Goal: Check status: Check status

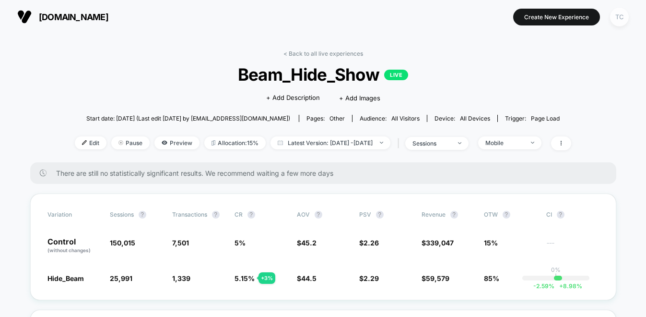
click at [623, 16] on div "TC" at bounding box center [619, 17] width 19 height 19
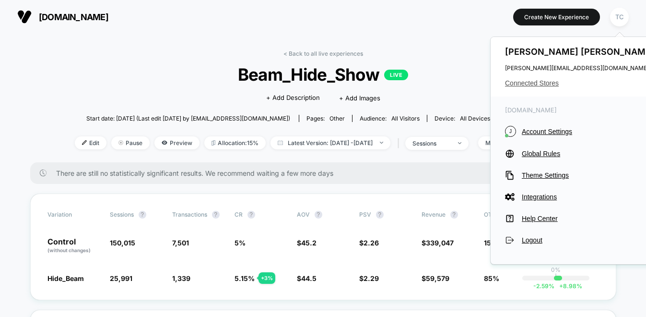
click at [535, 81] on span "Connected Stores" at bounding box center [581, 83] width 152 height 8
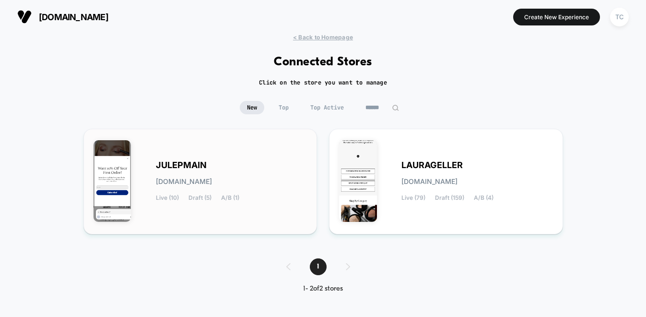
click at [210, 187] on div "JULEPMAIN [DOMAIN_NAME] Live (10) Draft (5) A/B (1)" at bounding box center [232, 181] width 152 height 39
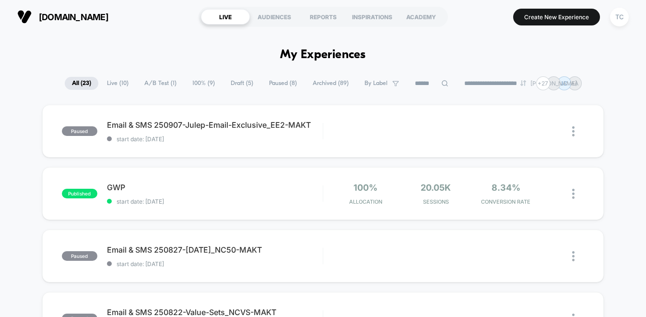
click at [156, 84] on span "A/B Test ( 1 )" at bounding box center [160, 83] width 47 height 13
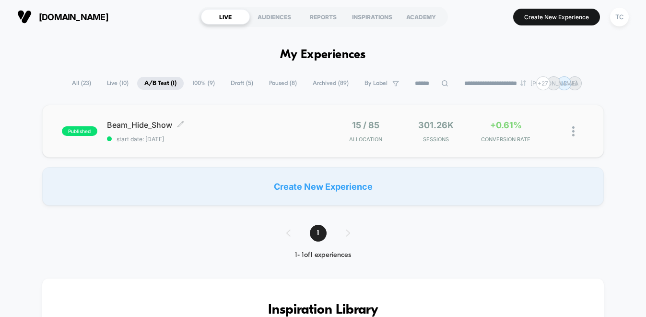
click at [211, 136] on span "start date: [DATE]" at bounding box center [215, 138] width 216 height 7
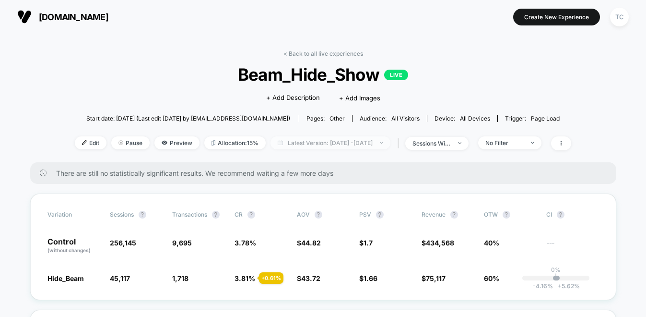
click at [303, 143] on span "Latest Version: [DATE] - [DATE]" at bounding box center [331, 142] width 120 height 13
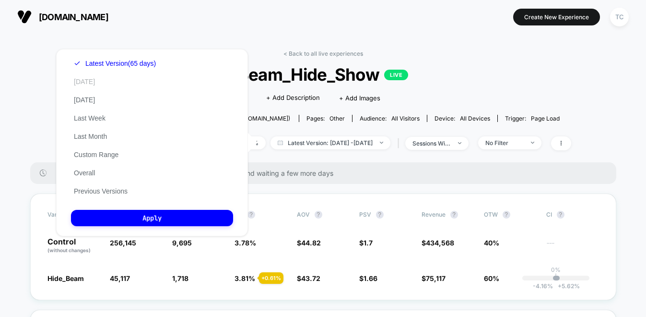
click at [91, 80] on button "[DATE]" at bounding box center [84, 81] width 27 height 9
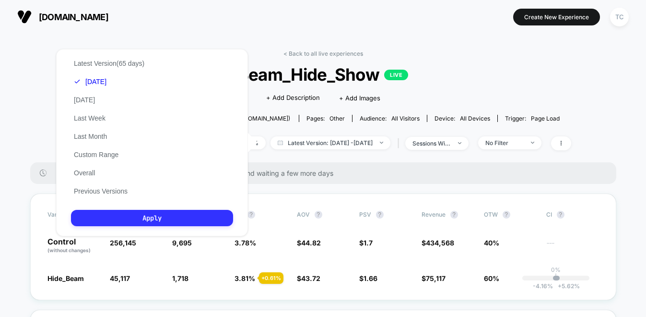
click at [166, 217] on button "Apply" at bounding box center [152, 218] width 162 height 16
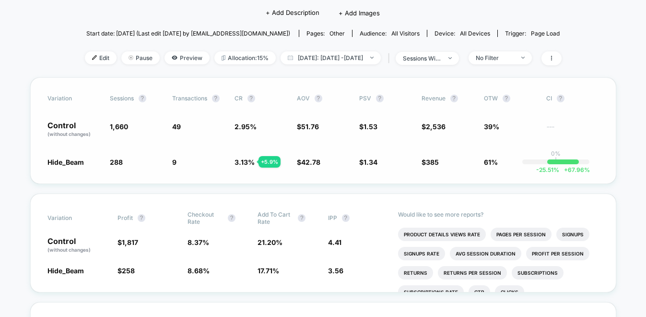
scroll to position [90, 0]
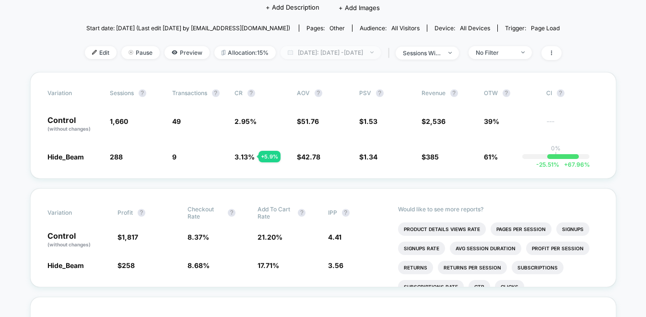
click at [336, 55] on span "[DATE]: [DATE] - [DATE]" at bounding box center [331, 52] width 100 height 13
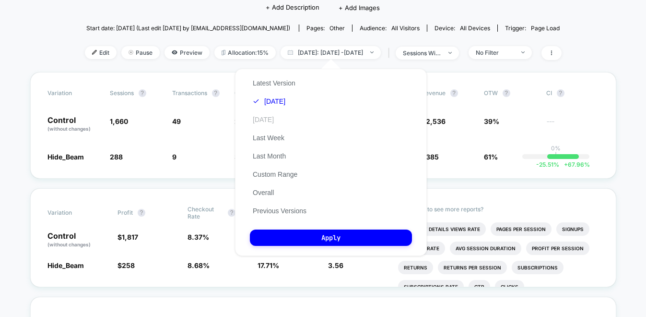
click at [277, 120] on button "[DATE]" at bounding box center [263, 119] width 27 height 9
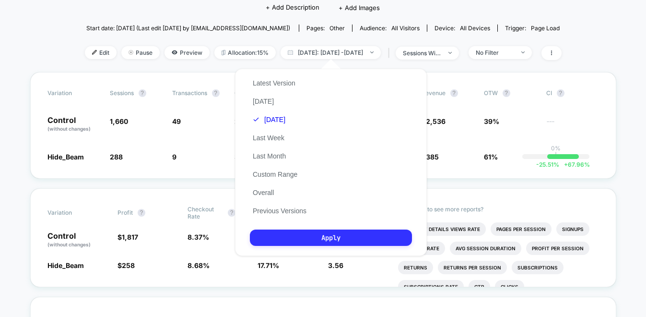
click at [331, 236] on button "Apply" at bounding box center [331, 237] width 162 height 16
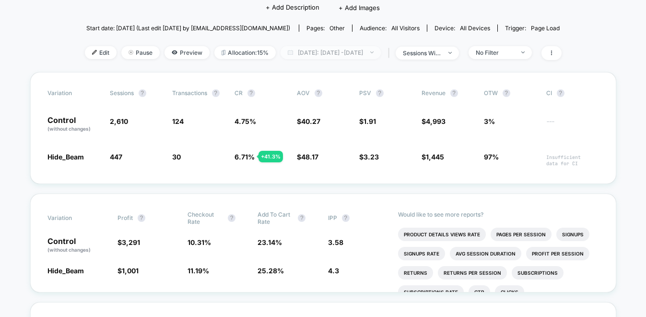
click at [335, 48] on span "[DATE]: [DATE] - [DATE]" at bounding box center [331, 52] width 100 height 13
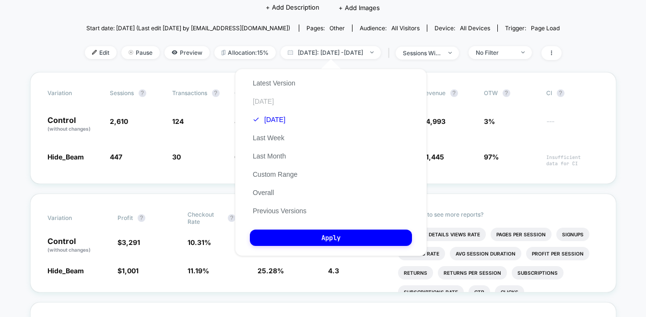
click at [267, 99] on button "[DATE]" at bounding box center [263, 101] width 27 height 9
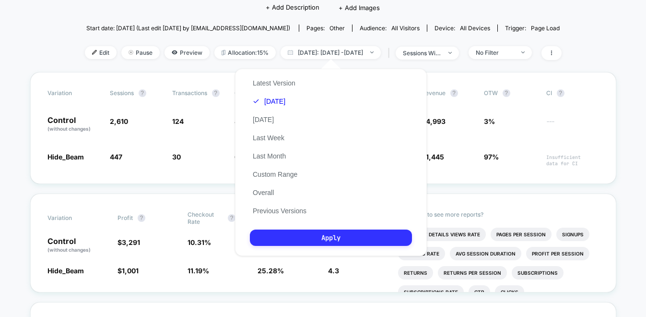
click at [326, 236] on button "Apply" at bounding box center [331, 237] width 162 height 16
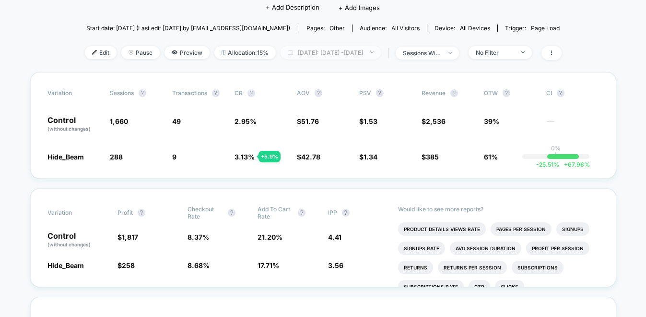
click at [320, 53] on span "[DATE]: [DATE] - [DATE]" at bounding box center [331, 52] width 100 height 13
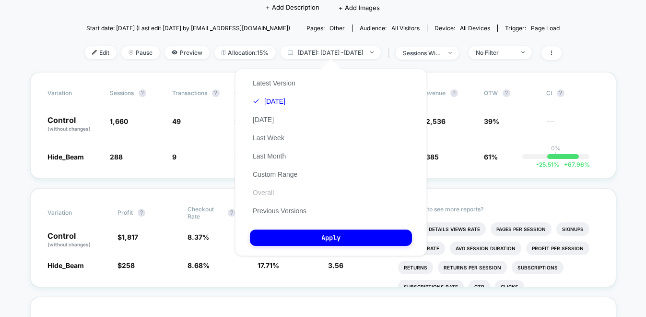
click at [263, 190] on button "Overall" at bounding box center [263, 192] width 27 height 9
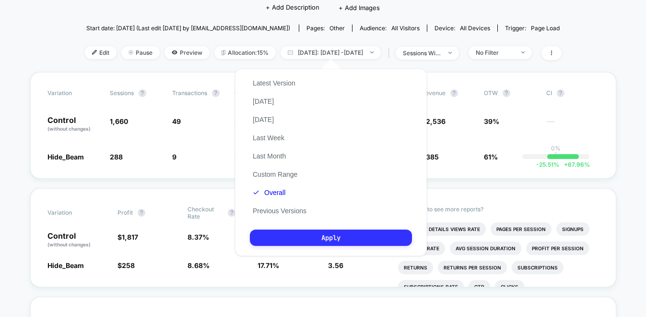
click at [317, 239] on button "Apply" at bounding box center [331, 237] width 162 height 16
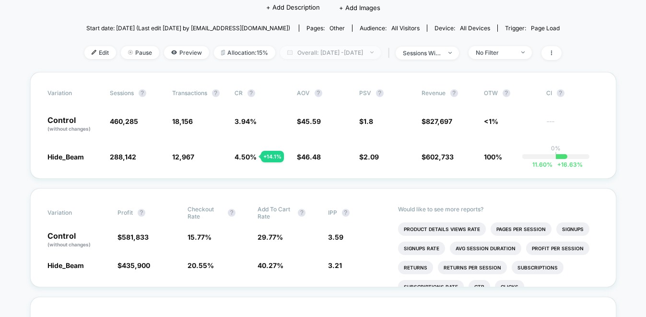
click at [335, 55] on span "Overall: [DATE] - [DATE]" at bounding box center [330, 52] width 101 height 13
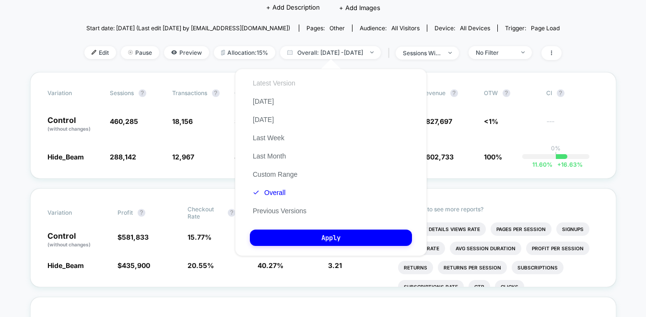
click at [274, 85] on button "Latest Version" at bounding box center [274, 83] width 48 height 9
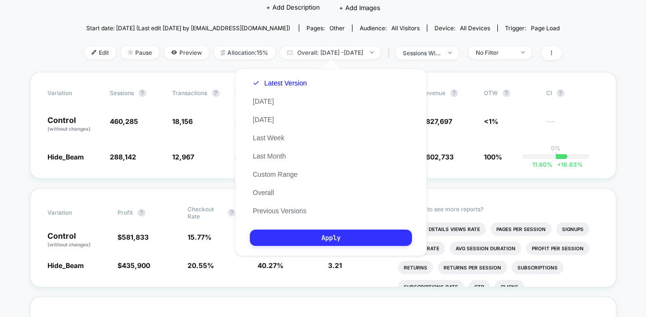
click at [344, 238] on button "Apply" at bounding box center [331, 237] width 162 height 16
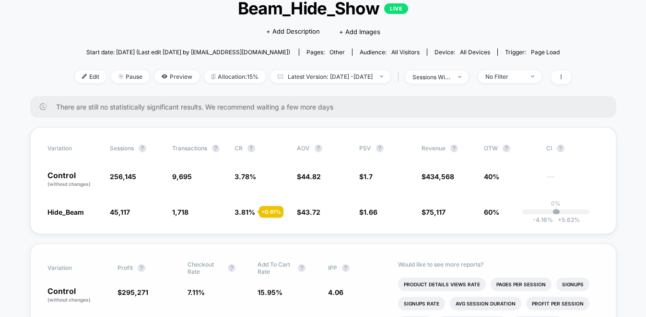
scroll to position [49, 0]
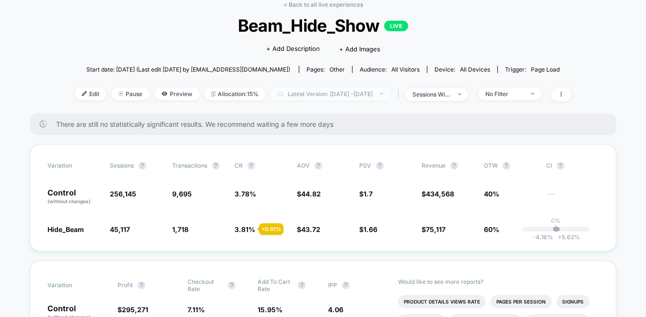
click at [334, 91] on span "Latest Version: [DATE] - [DATE]" at bounding box center [331, 93] width 120 height 13
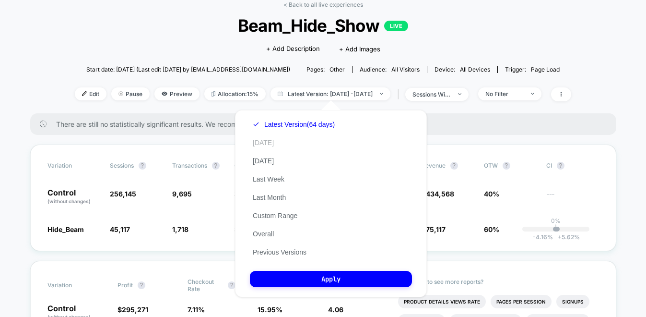
click at [265, 142] on button "[DATE]" at bounding box center [263, 142] width 27 height 9
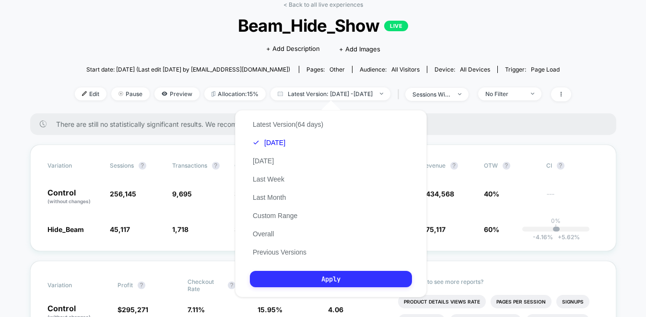
click at [348, 278] on button "Apply" at bounding box center [331, 279] width 162 height 16
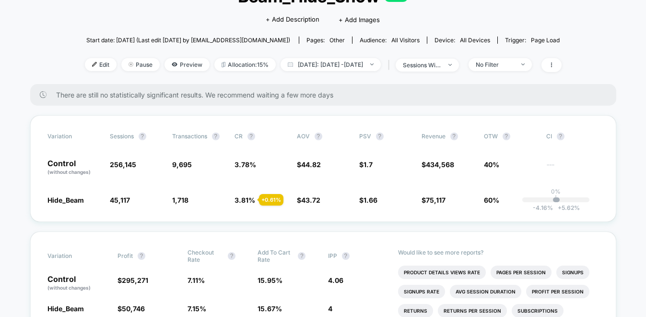
scroll to position [64, 0]
